Goal: Go to known website: Access a specific website the user already knows

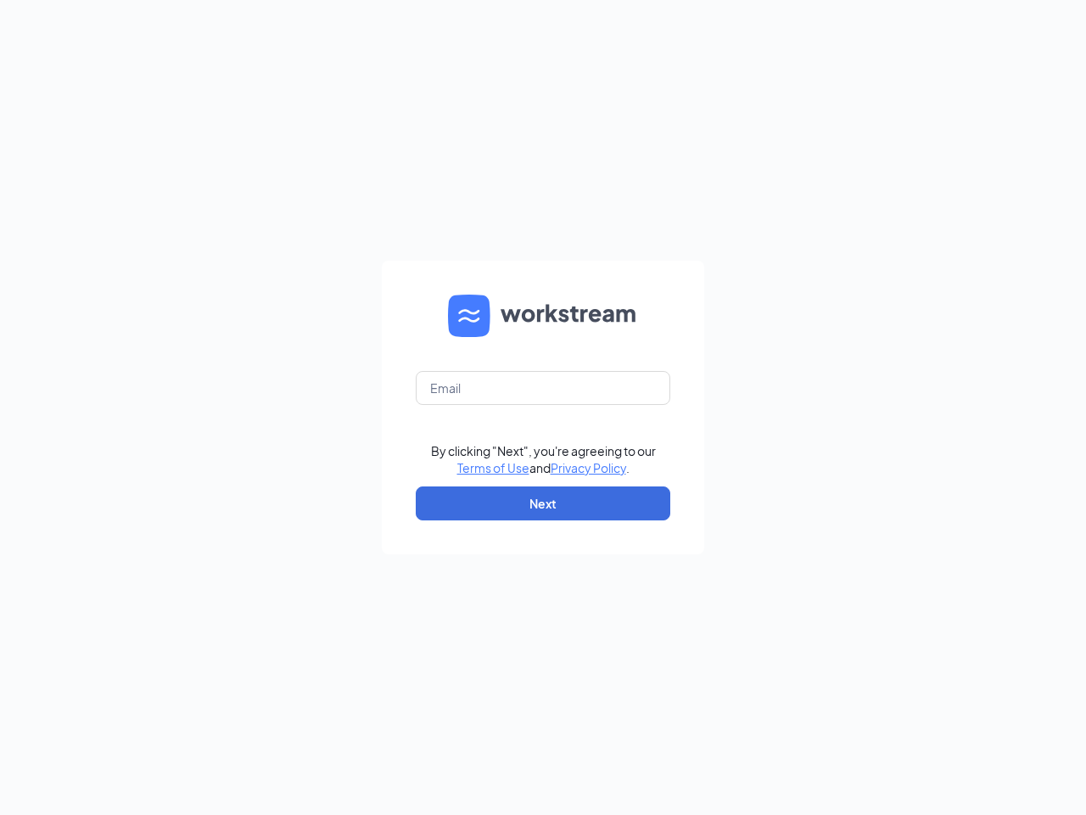
click at [543, 407] on form "By clicking "Next", you're agreeing to our Terms of Use and Privacy Policy . Ne…" at bounding box center [543, 408] width 323 height 294
click at [543, 503] on button "Next" at bounding box center [543, 503] width 255 height 34
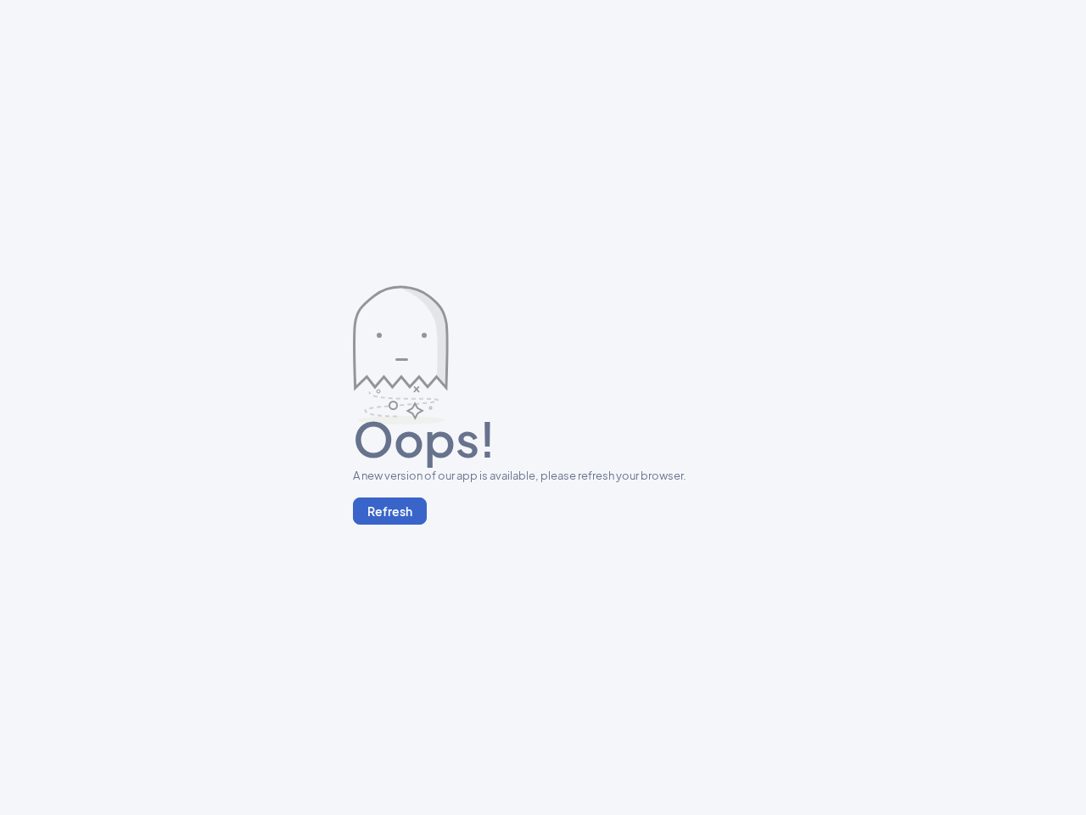
click at [390, 511] on button "Refresh" at bounding box center [390, 510] width 74 height 27
